Goal: Task Accomplishment & Management: Manage account settings

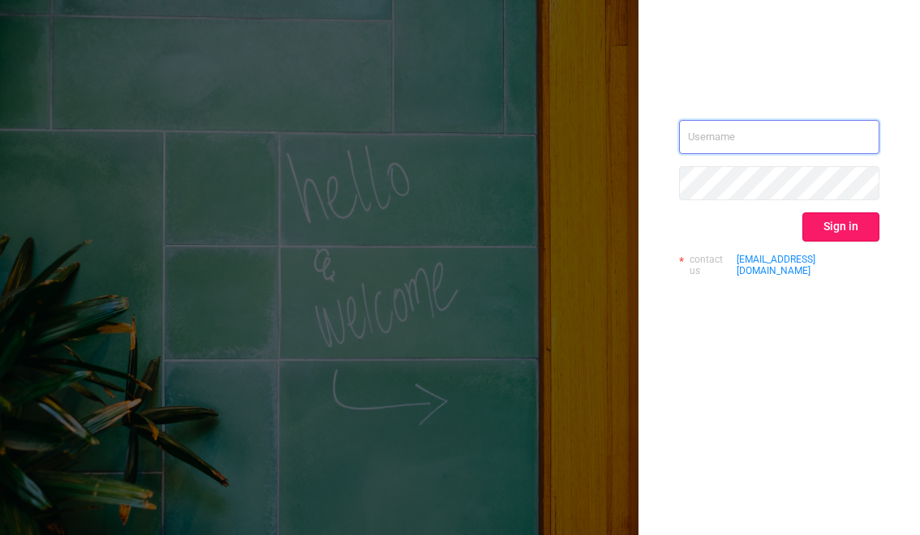
type input "[EMAIL_ADDRESS][DOMAIN_NAME]"
click at [827, 218] on button "Sign in" at bounding box center [840, 226] width 77 height 29
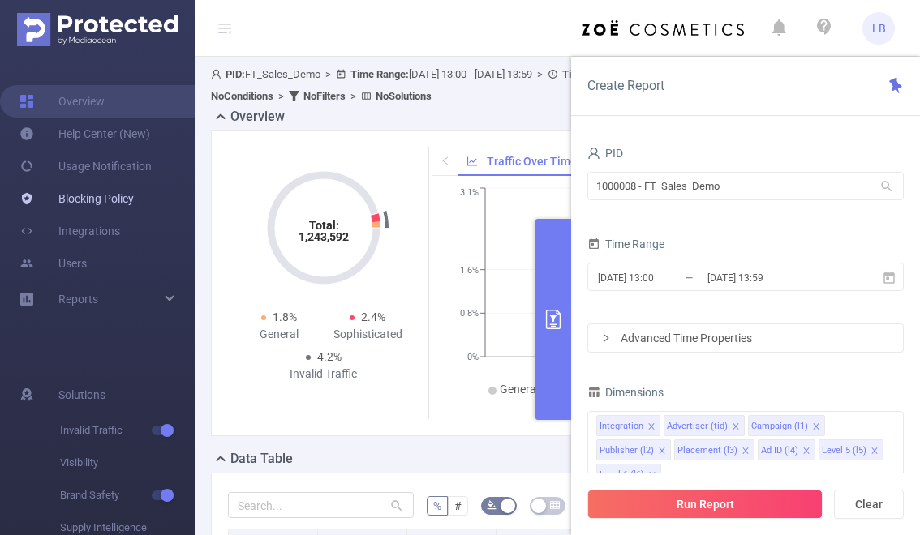
click at [101, 200] on link "Blocking Policy" at bounding box center [76, 198] width 114 height 32
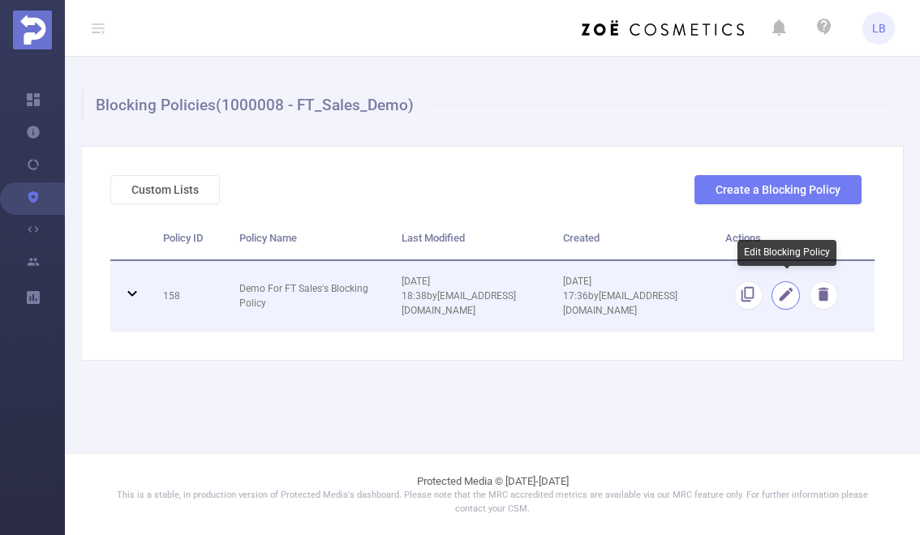
click at [782, 285] on button "button" at bounding box center [785, 295] width 28 height 28
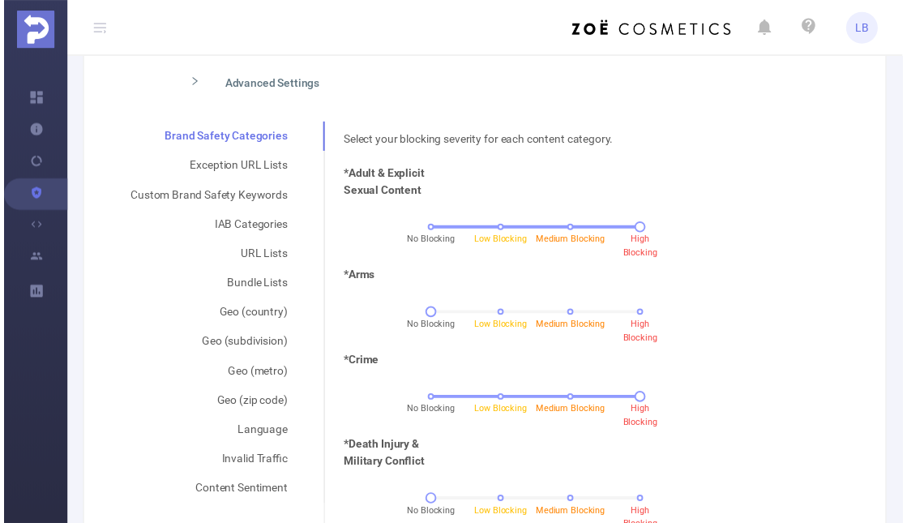
scroll to position [315, 0]
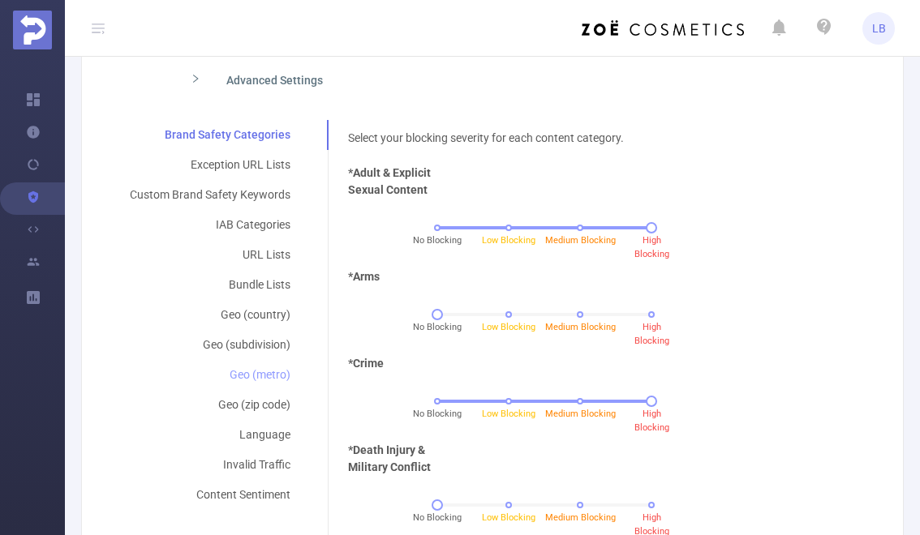
click at [125, 374] on div "Geo (metro)" at bounding box center [209, 375] width 199 height 30
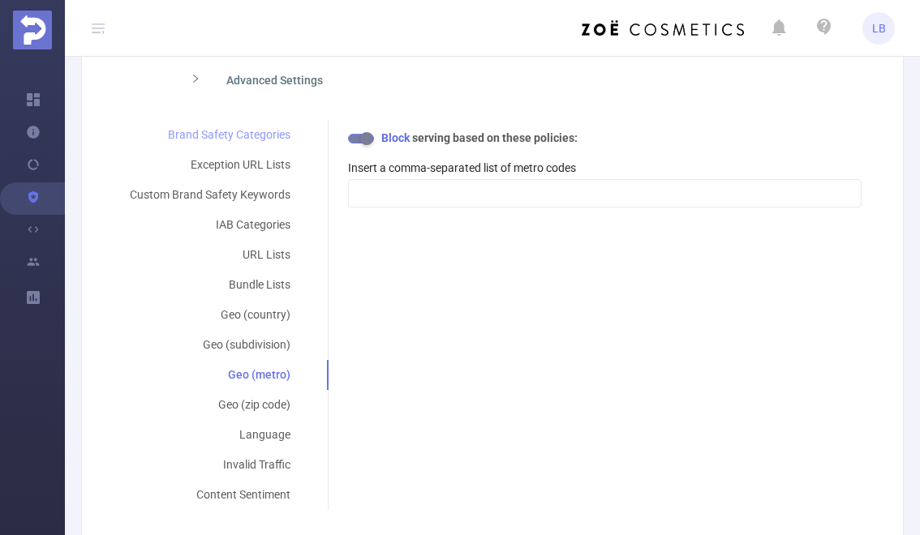
click at [208, 133] on div "Brand Safety Categories" at bounding box center [209, 135] width 199 height 30
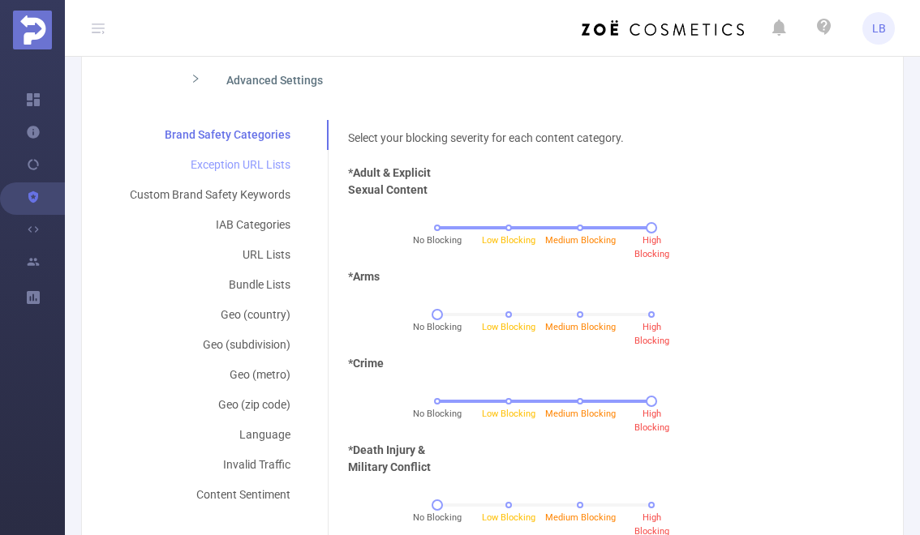
click at [232, 168] on div "Exception URL Lists" at bounding box center [209, 165] width 199 height 30
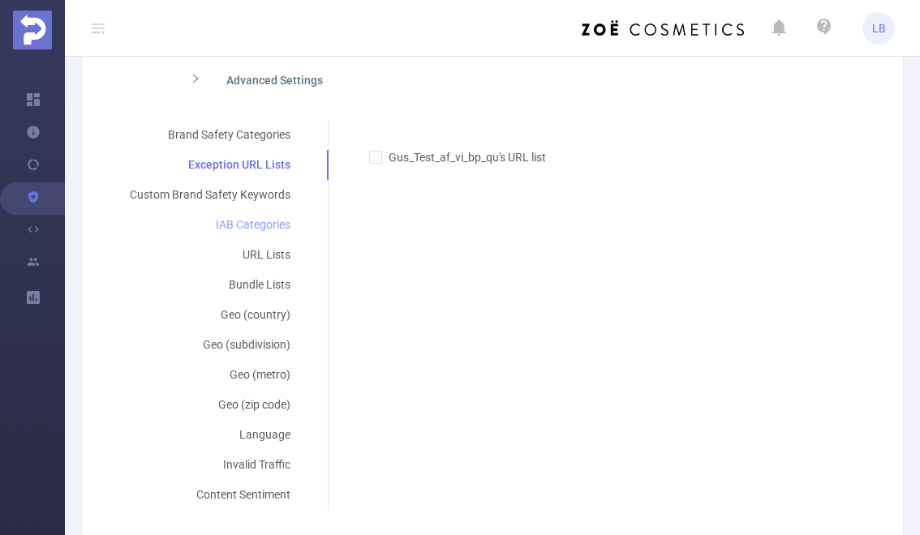
click at [242, 218] on div "IAB Categories" at bounding box center [209, 225] width 199 height 30
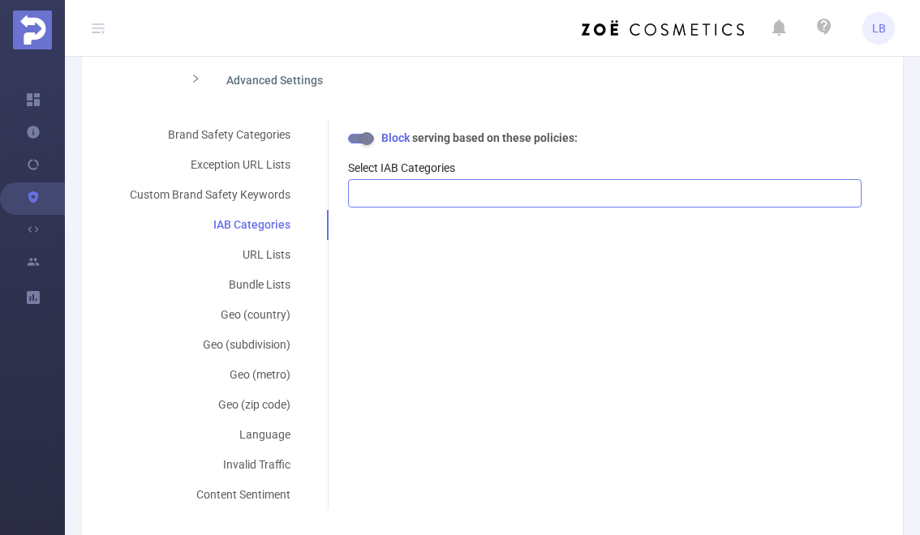
click at [403, 184] on div at bounding box center [604, 193] width 495 height 27
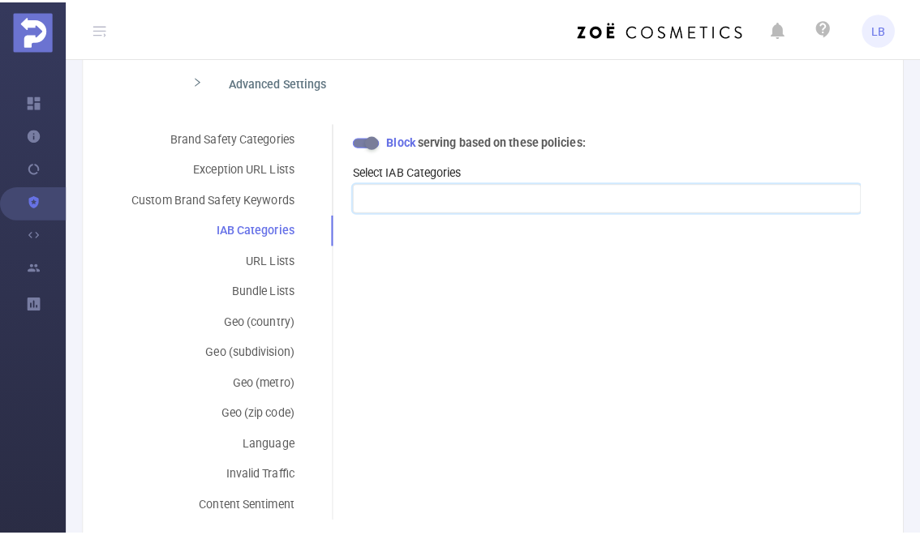
scroll to position [0, 0]
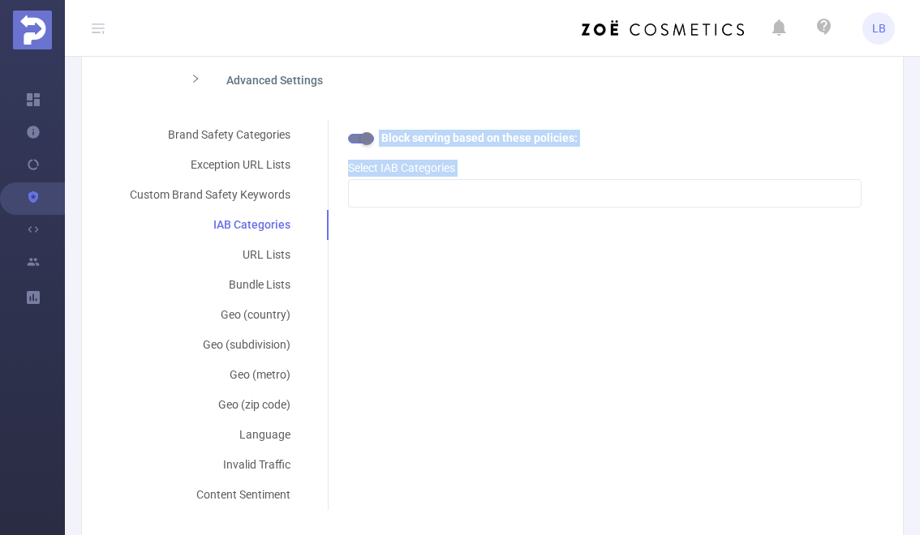
drag, startPoint x: 326, startPoint y: 231, endPoint x: 327, endPoint y: 249, distance: 17.9
click at [327, 249] on div "Brand Safety Categories Exception URL Lists Custom Brand Safety Keywords IAB Ca…" at bounding box center [485, 315] width 751 height 390
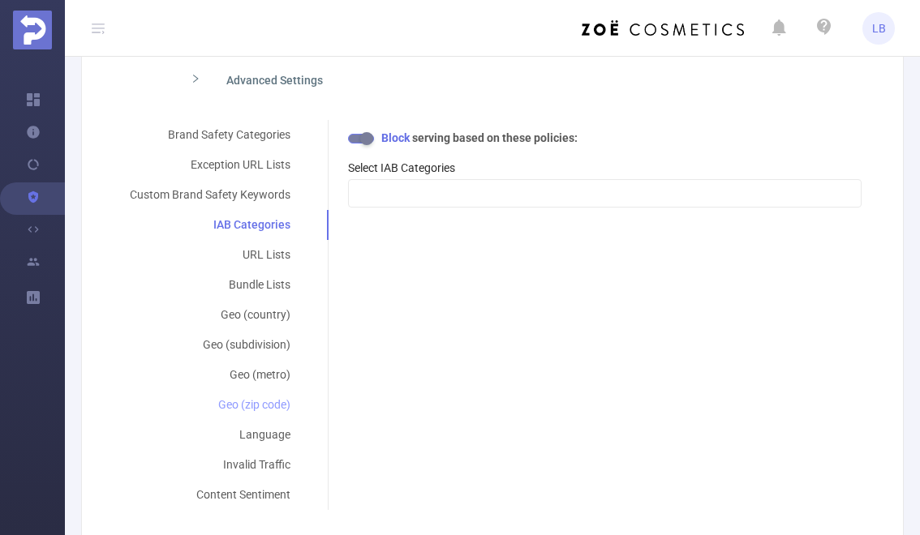
click at [190, 395] on div "Geo (zip code)" at bounding box center [209, 405] width 199 height 30
